Goal: Entertainment & Leisure: Consume media (video, audio)

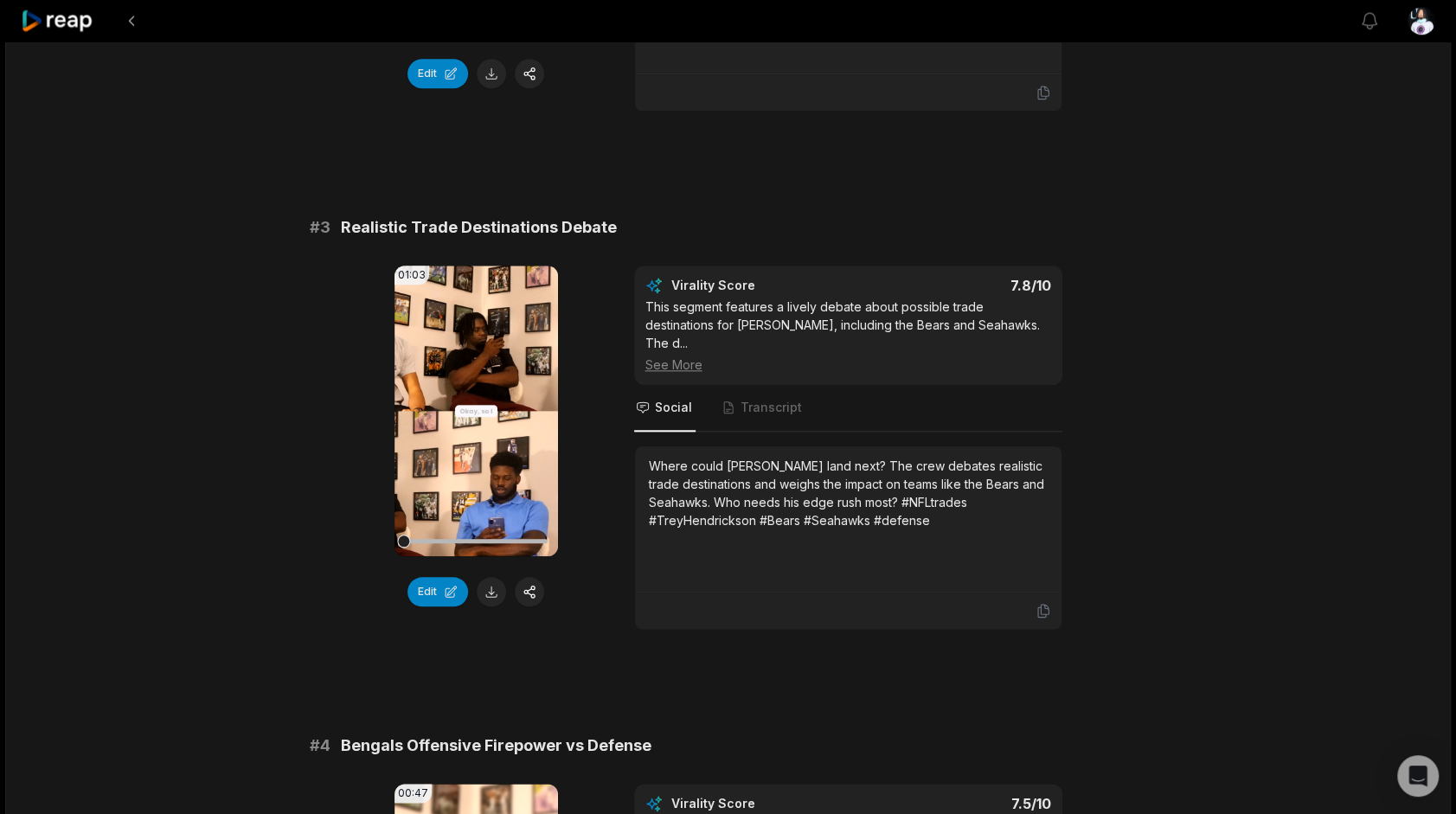
scroll to position [2566, 0]
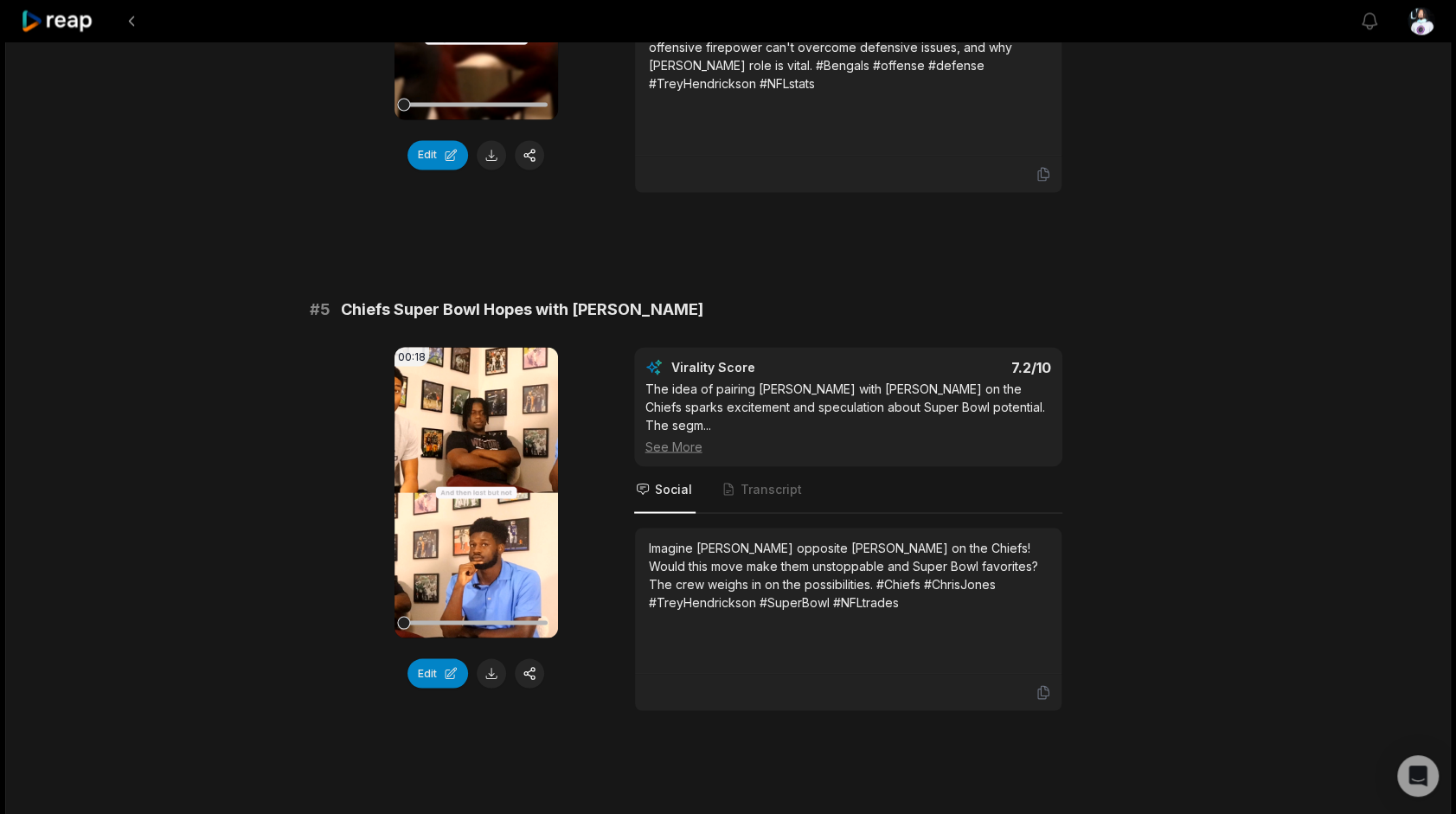
scroll to position [2489, 0]
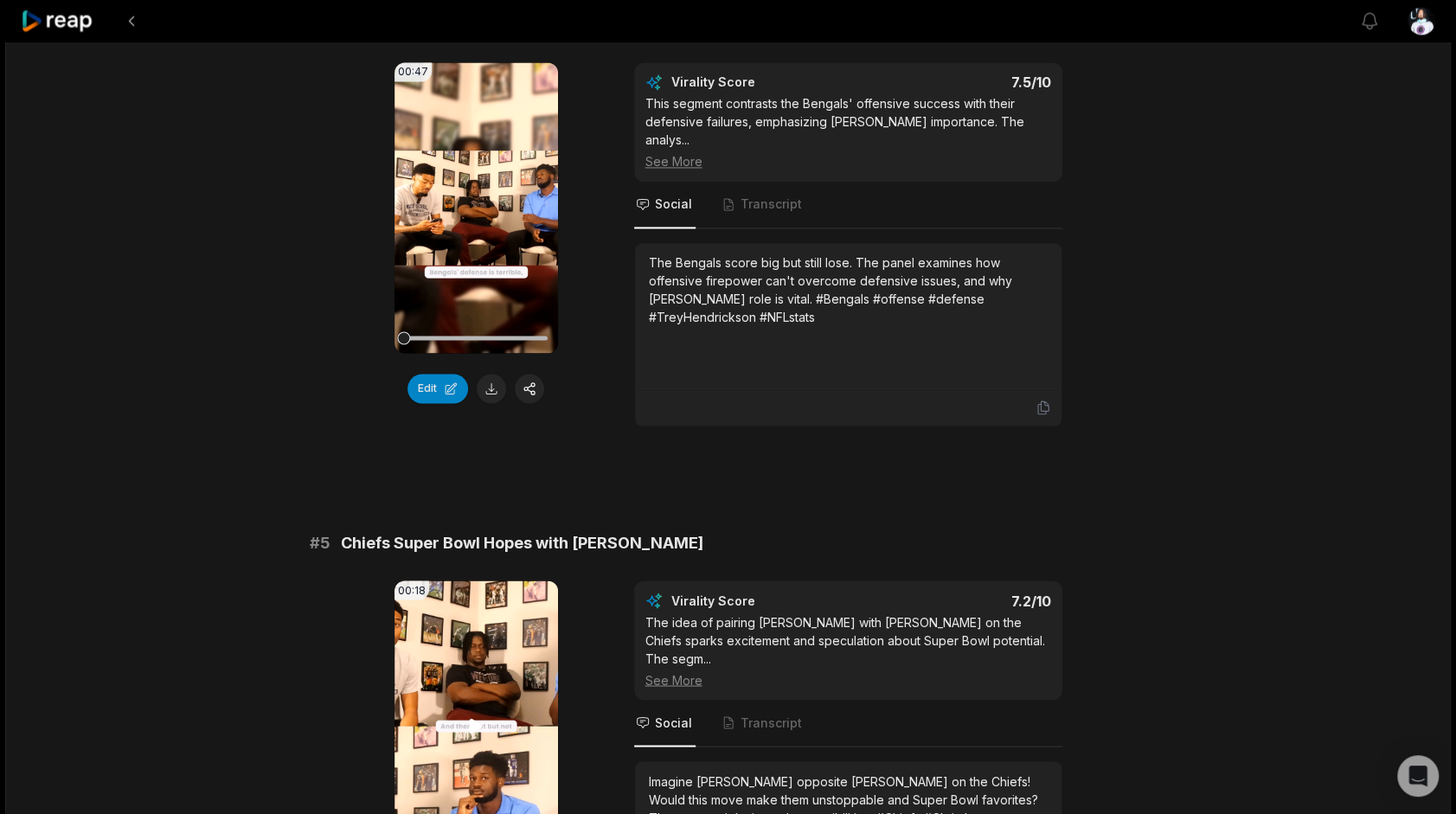
scroll to position [2596, 0]
